Goal: Task Accomplishment & Management: Manage account settings

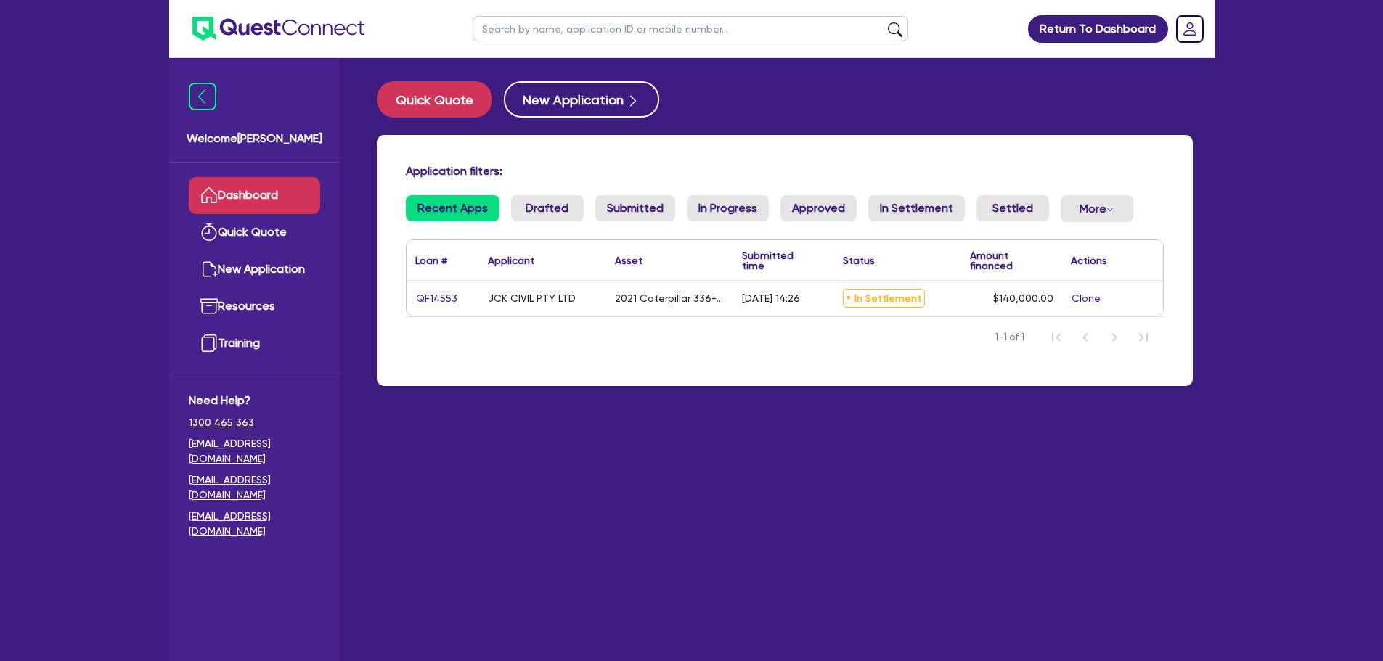
click at [226, 189] on link "Dashboard" at bounding box center [254, 195] width 131 height 37
click at [195, 102] on img at bounding box center [203, 97] width 28 height 28
